Goal: Task Accomplishment & Management: Use online tool/utility

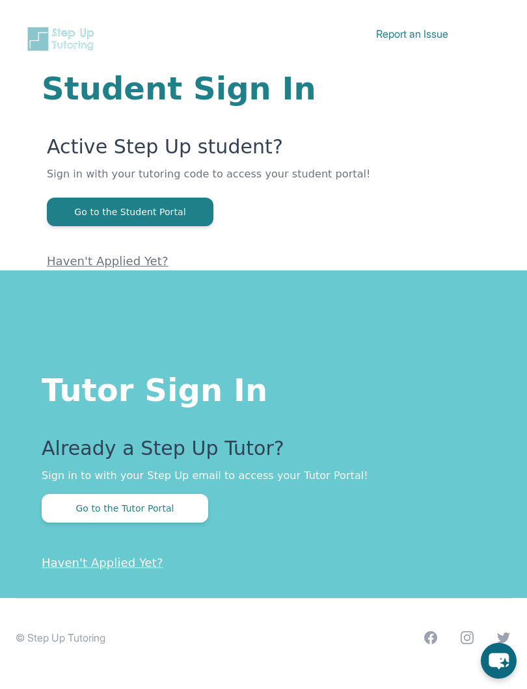
click at [64, 514] on button "Go to the Tutor Portal" at bounding box center [125, 508] width 166 height 29
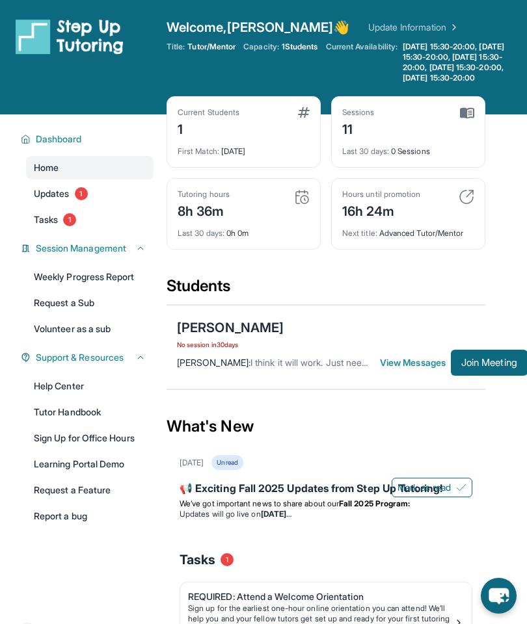
click at [478, 376] on button "Join Meeting" at bounding box center [489, 363] width 77 height 26
